Goal: Task Accomplishment & Management: Complete application form

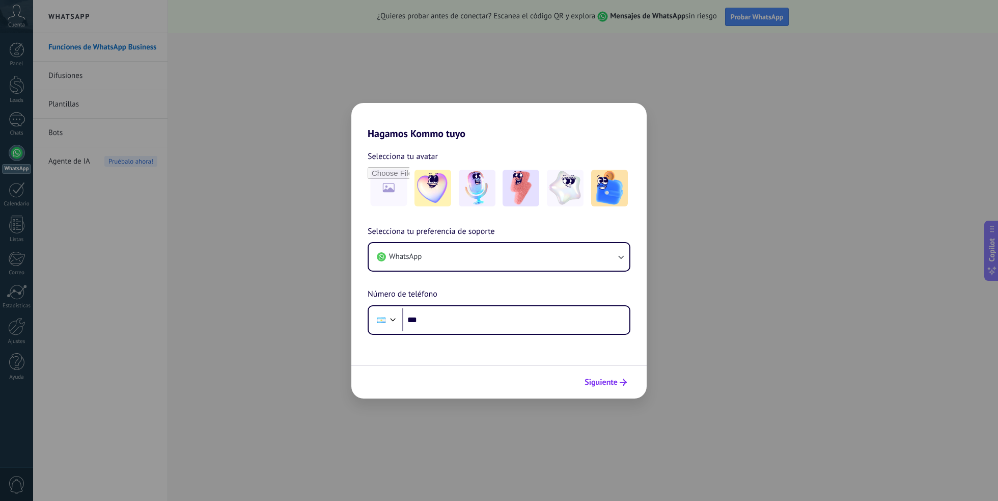
click at [604, 376] on button "Siguiente" at bounding box center [605, 381] width 51 height 17
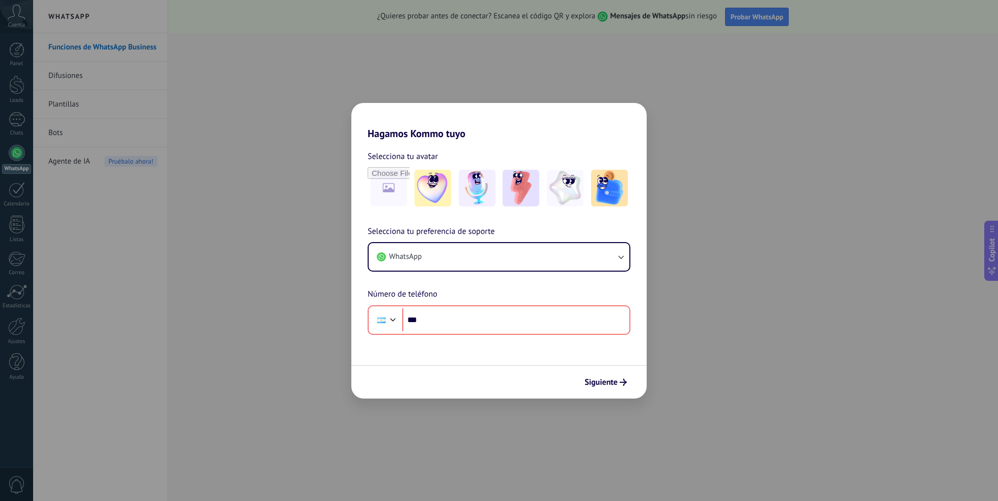
click at [686, 183] on div "Hagamos Kommo tuyo Selecciona tu avatar Selecciona tu preferencia de soporte Wh…" at bounding box center [499, 250] width 998 height 501
click at [432, 184] on img at bounding box center [433, 188] width 37 height 37
click at [448, 257] on button "WhatsApp" at bounding box center [499, 256] width 261 height 27
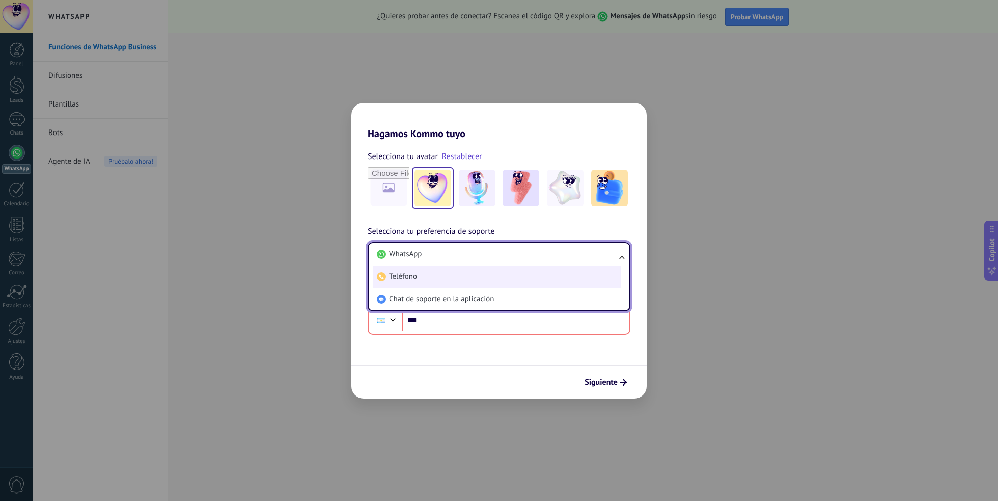
click at [427, 282] on li "Teléfono" at bounding box center [497, 276] width 249 height 22
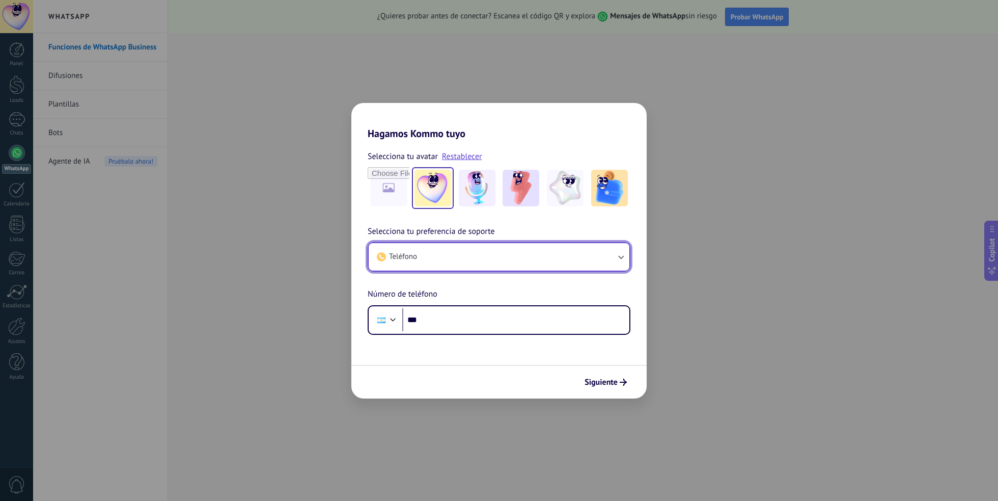
click at [418, 254] on button "Teléfono" at bounding box center [499, 256] width 261 height 27
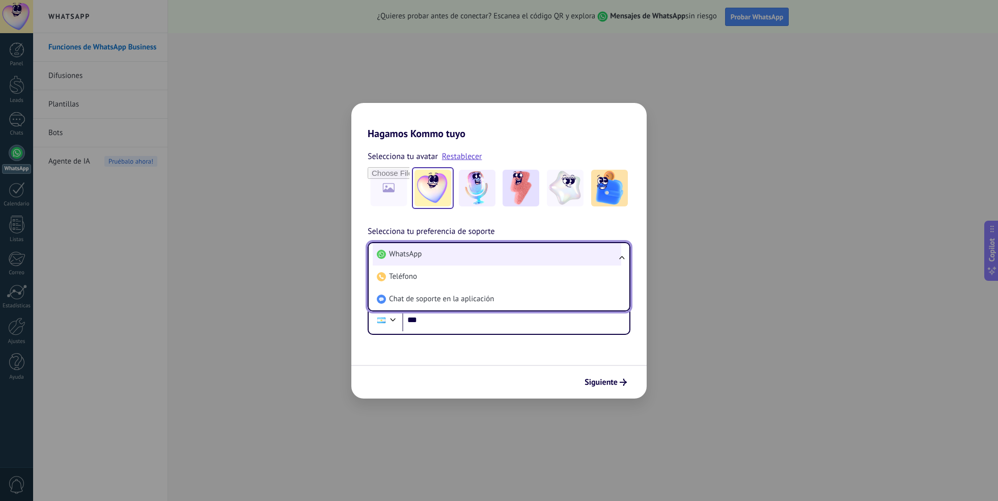
click at [418, 255] on span "WhatsApp" at bounding box center [405, 254] width 33 height 10
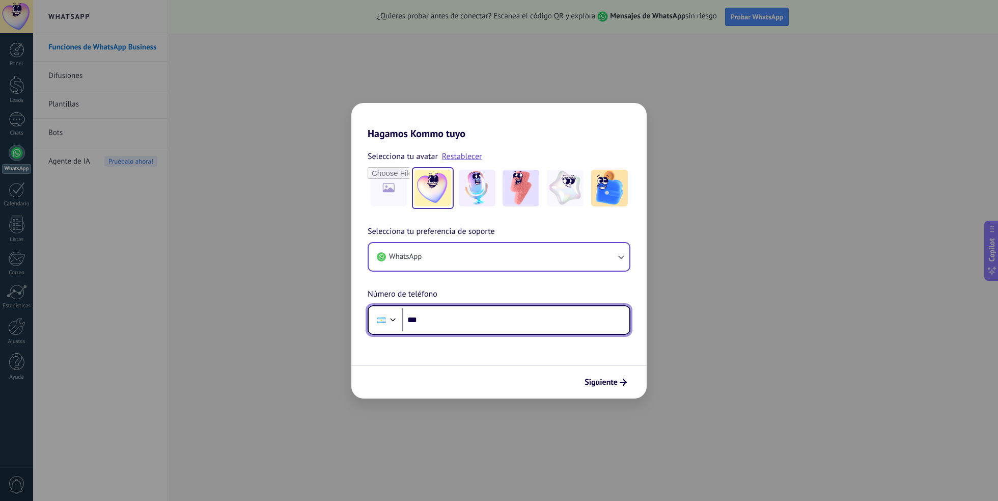
click at [392, 317] on div at bounding box center [393, 318] width 12 height 12
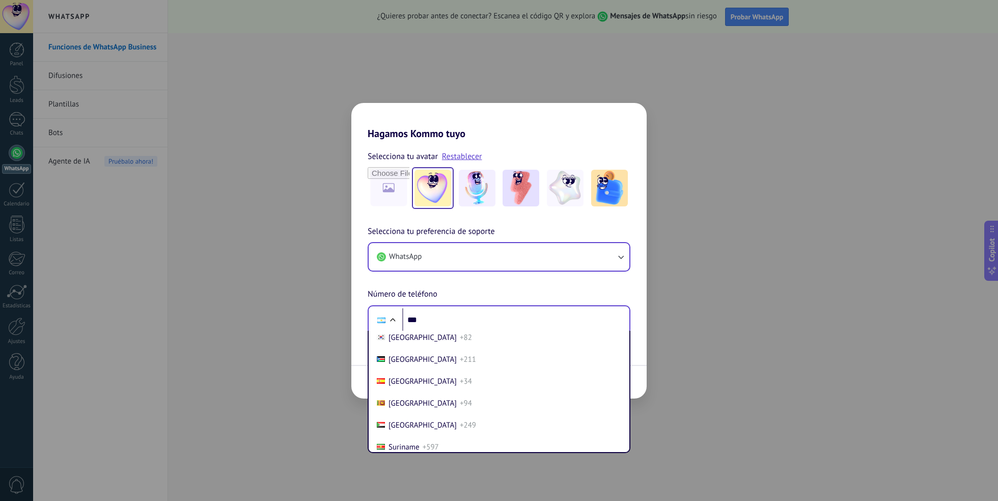
scroll to position [3857, 0]
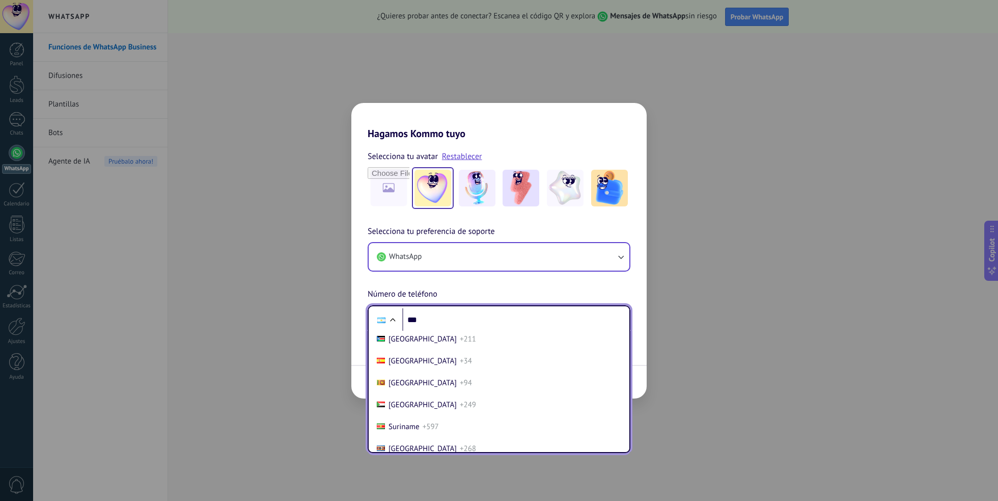
click at [426, 372] on li "[GEOGRAPHIC_DATA] +34" at bounding box center [499, 361] width 253 height 22
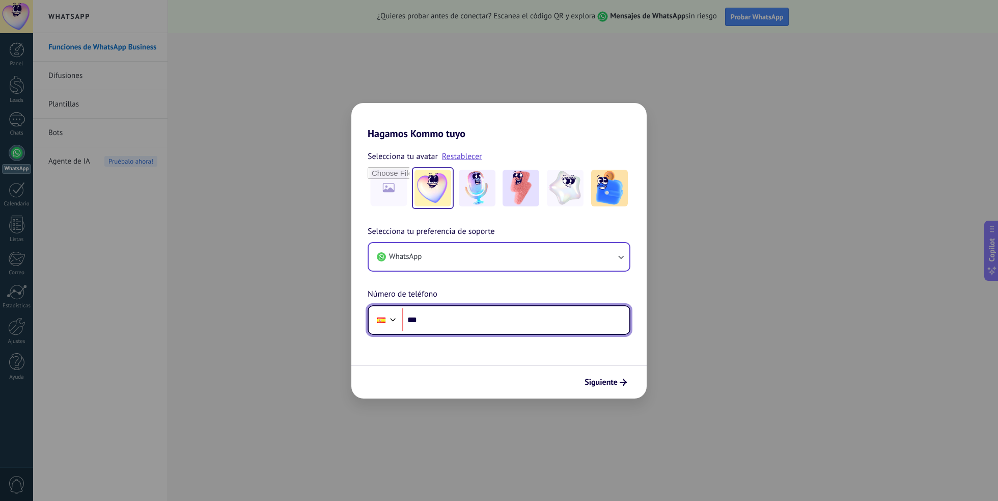
click at [451, 314] on input "***" at bounding box center [515, 319] width 227 height 23
type input "**********"
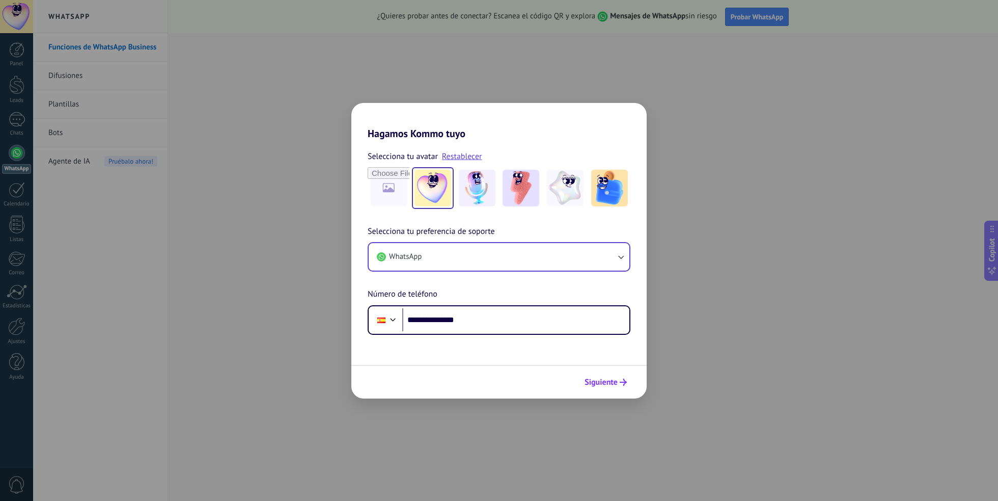
click at [593, 382] on span "Siguiente" at bounding box center [601, 381] width 33 height 7
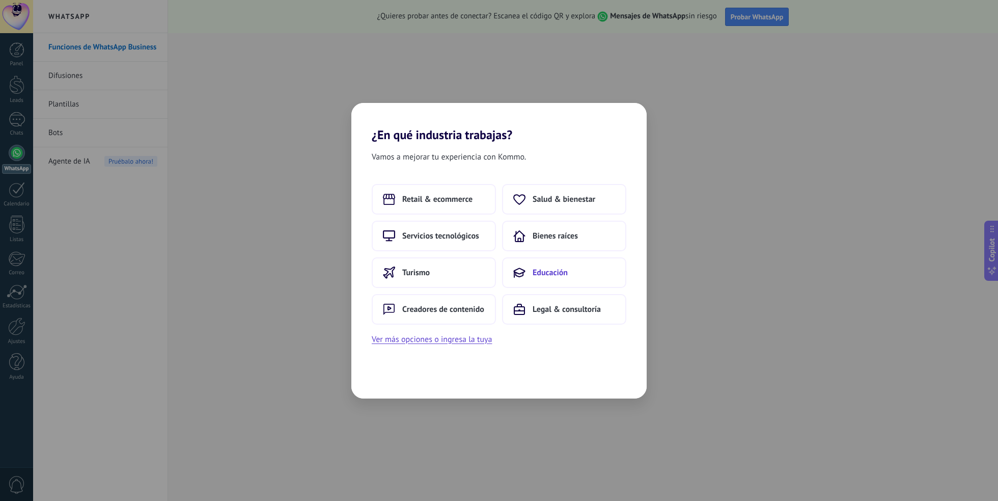
click at [547, 276] on span "Educación" at bounding box center [550, 272] width 35 height 10
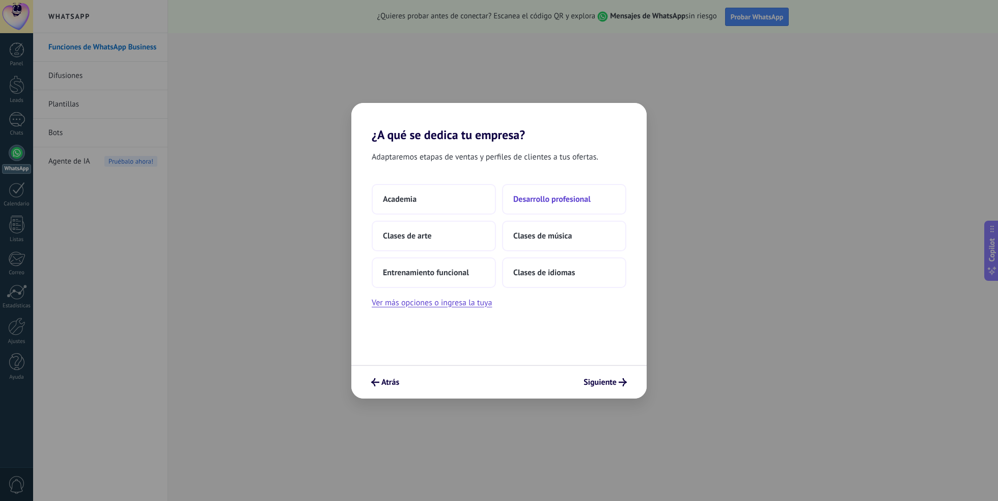
click at [552, 195] on span "Desarrollo profesional" at bounding box center [551, 199] width 77 height 10
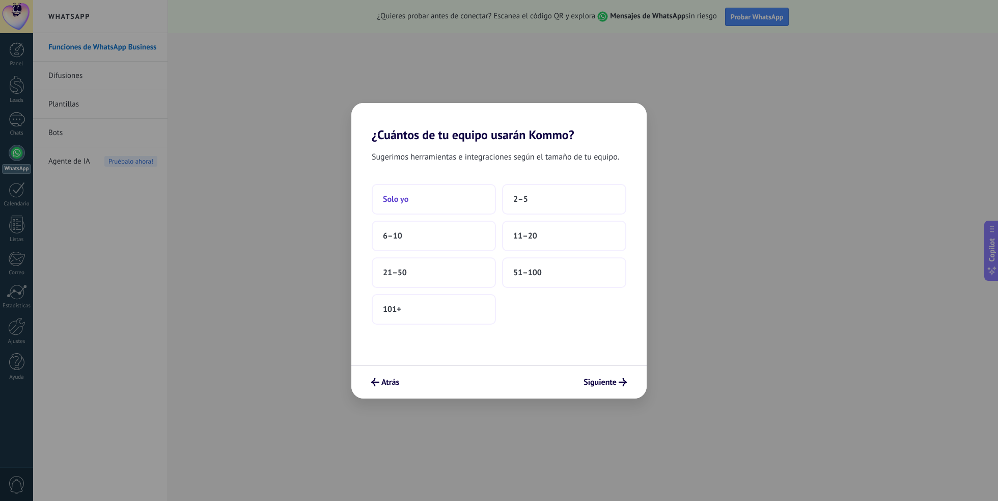
click at [450, 189] on button "Solo yo" at bounding box center [434, 199] width 124 height 31
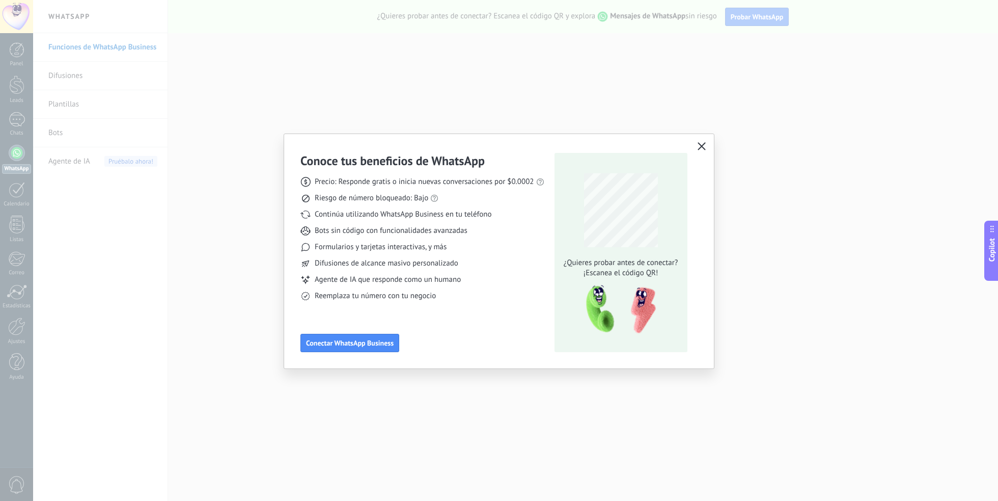
click at [702, 145] on use "button" at bounding box center [702, 146] width 8 height 8
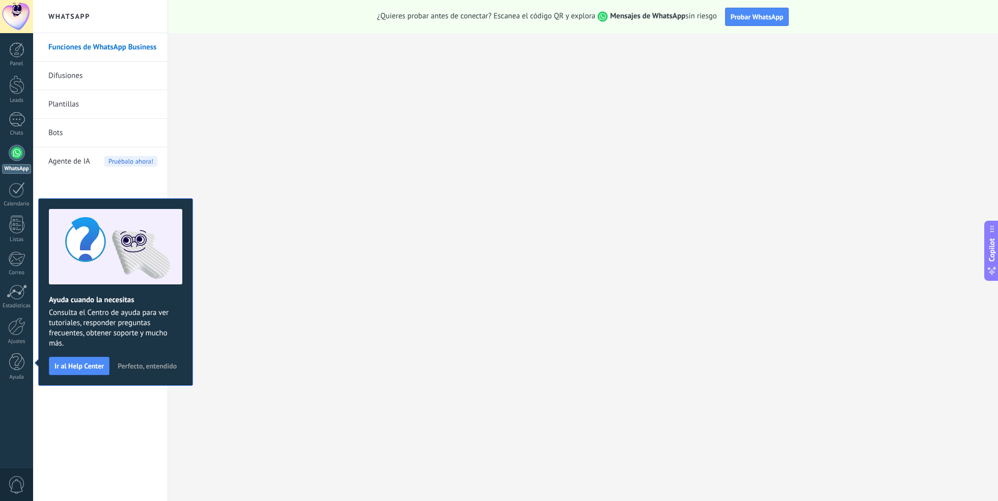
click at [154, 370] on button "Perfecto, entendido" at bounding box center [147, 365] width 68 height 15
